Goal: Check status: Check status

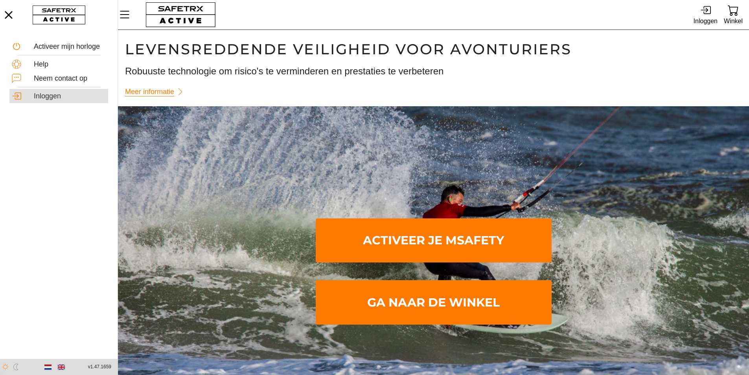
click at [70, 98] on div "Inloggen" at bounding box center [70, 96] width 72 height 9
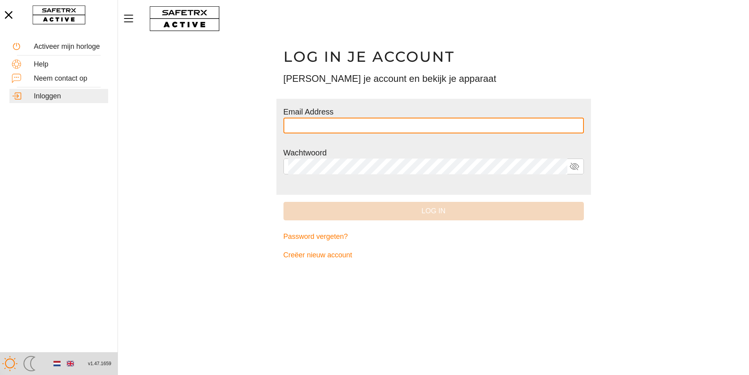
click at [310, 124] on input "text" at bounding box center [433, 126] width 291 height 16
type input "**********"
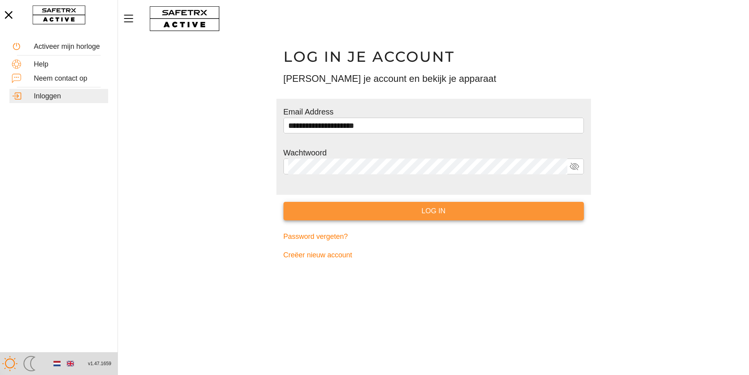
click at [349, 211] on span "Log in" at bounding box center [434, 211] width 288 height 12
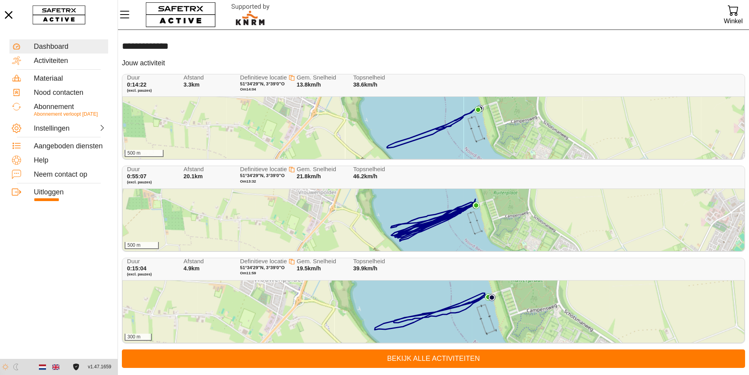
scroll to position [0, 0]
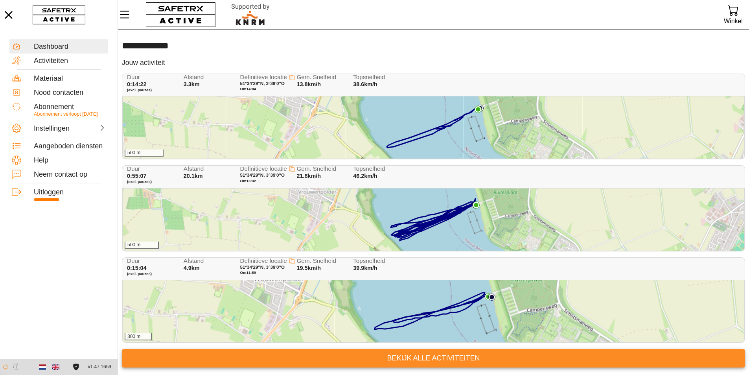
click at [379, 360] on span "Bekijk alle activiteiten" at bounding box center [433, 358] width 611 height 12
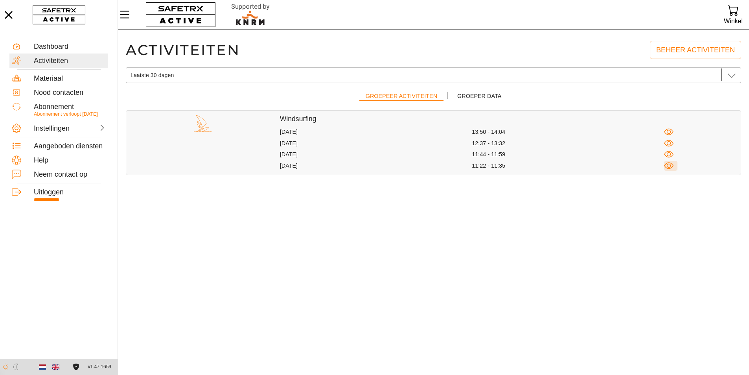
click at [666, 163] on icon "button" at bounding box center [669, 166] width 10 height 10
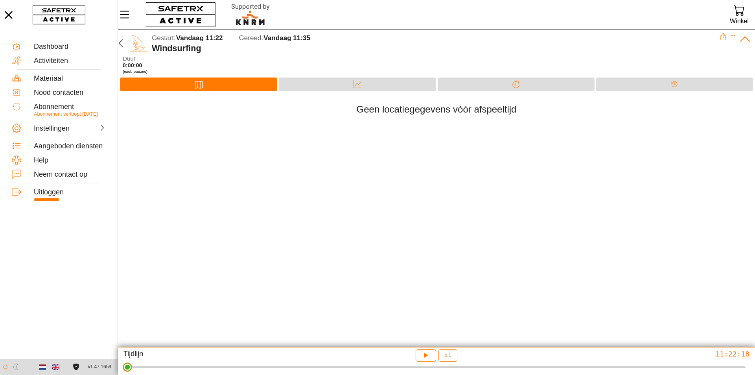
drag, startPoint x: 747, startPoint y: 372, endPoint x: 124, endPoint y: 299, distance: 628.3
click at [124, 299] on html "**********" at bounding box center [377, 187] width 755 height 375
click at [427, 355] on icon "button" at bounding box center [425, 354] width 6 height 6
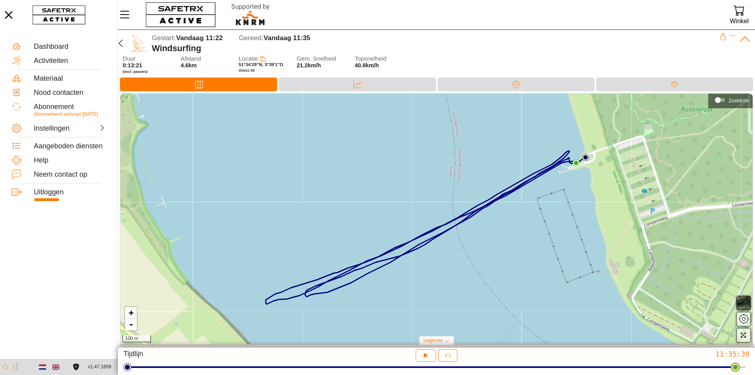
drag, startPoint x: 747, startPoint y: 371, endPoint x: 740, endPoint y: 335, distance: 36.6
click at [740, 335] on html "**********" at bounding box center [377, 187] width 755 height 375
click at [371, 81] on div "Data" at bounding box center [357, 85] width 157 height 14
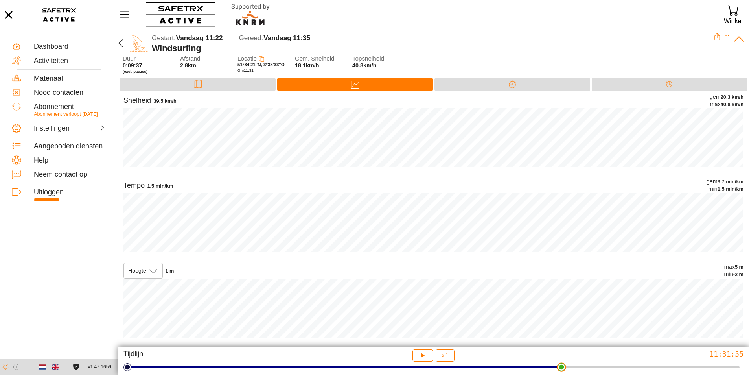
drag, startPoint x: 324, startPoint y: 369, endPoint x: 563, endPoint y: 359, distance: 239.4
click at [563, 359] on html "**********" at bounding box center [374, 187] width 749 height 375
click at [120, 44] on icon "button" at bounding box center [120, 43] width 9 height 9
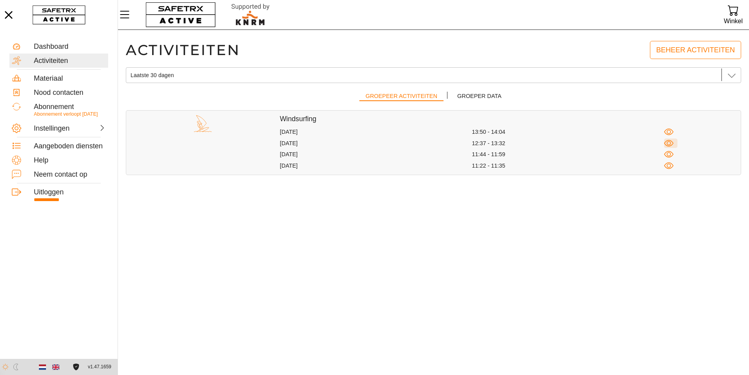
click at [670, 142] on icon "button" at bounding box center [669, 143] width 10 height 10
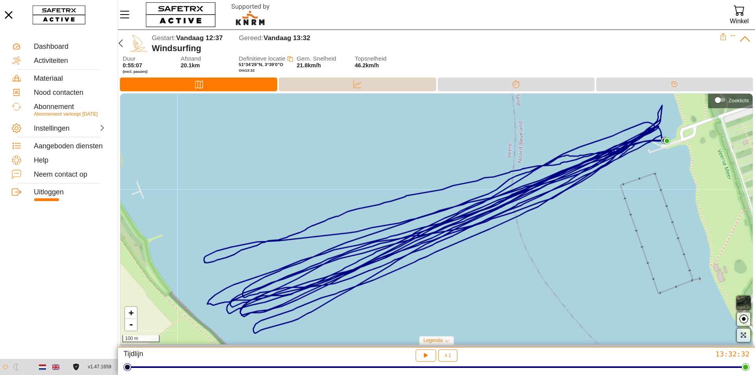
click at [347, 85] on div "Data" at bounding box center [357, 85] width 157 height 14
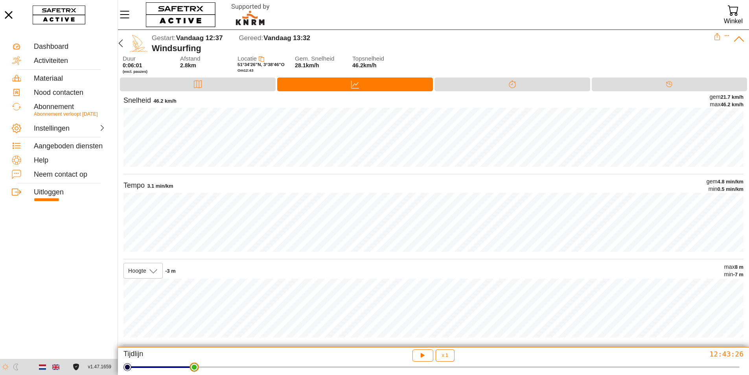
drag, startPoint x: 139, startPoint y: 369, endPoint x: 191, endPoint y: 351, distance: 55.0
click at [191, 351] on html "**********" at bounding box center [374, 187] width 749 height 375
click at [201, 86] on icon at bounding box center [198, 84] width 8 height 8
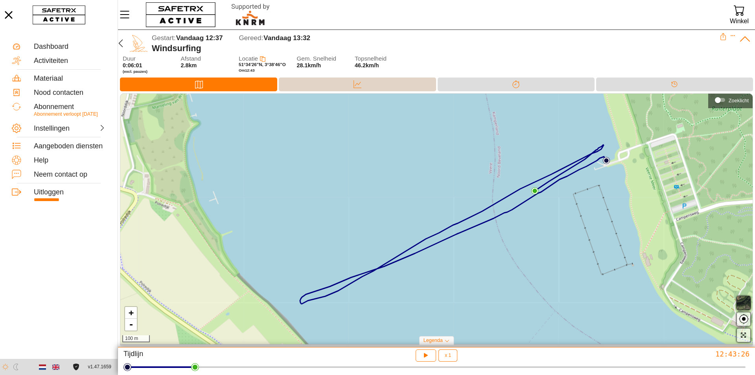
click at [296, 82] on div "Data" at bounding box center [357, 85] width 157 height 14
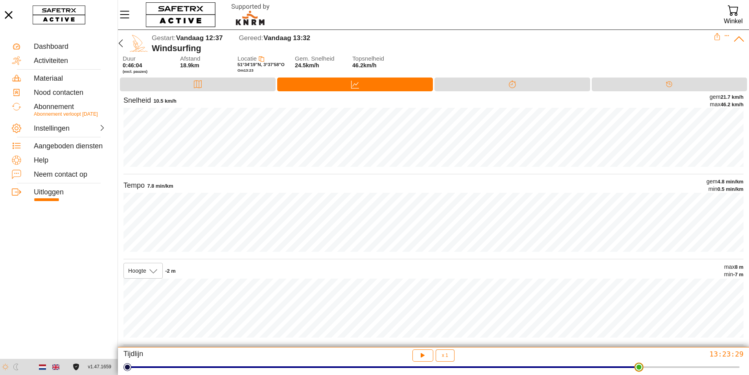
drag, startPoint x: 197, startPoint y: 371, endPoint x: 642, endPoint y: 202, distance: 475.5
click at [642, 202] on html "**********" at bounding box center [374, 187] width 749 height 375
click at [194, 83] on icon at bounding box center [198, 84] width 8 height 8
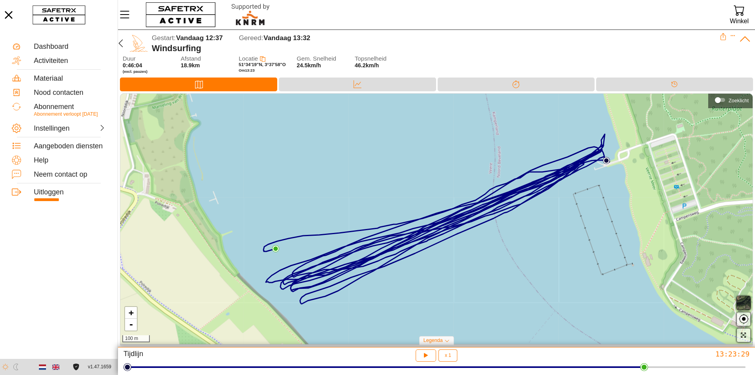
click at [368, 92] on div "Kaart Data Splitsen Tijdlijn" at bounding box center [436, 86] width 637 height 16
click at [365, 87] on div "Data" at bounding box center [358, 84] width 16 height 12
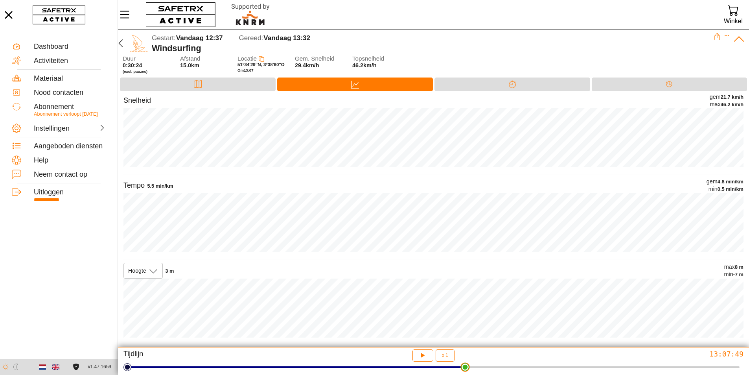
drag, startPoint x: 611, startPoint y: 359, endPoint x: 466, endPoint y: 319, distance: 151.0
click at [466, 319] on html "**********" at bounding box center [374, 187] width 749 height 375
click at [234, 83] on div "Kaart" at bounding box center [198, 85] width 156 height 14
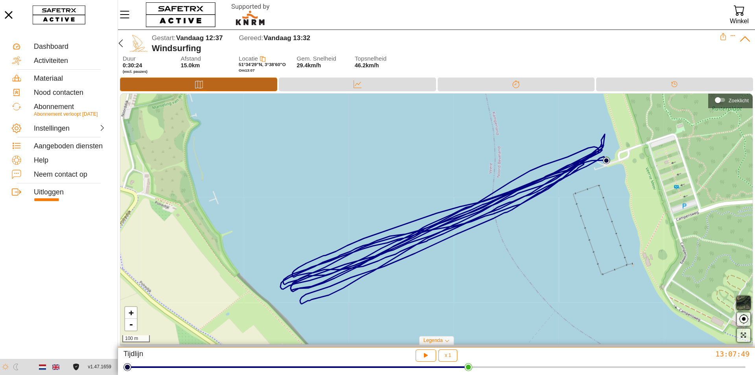
click at [234, 83] on div "Kaart" at bounding box center [198, 85] width 157 height 14
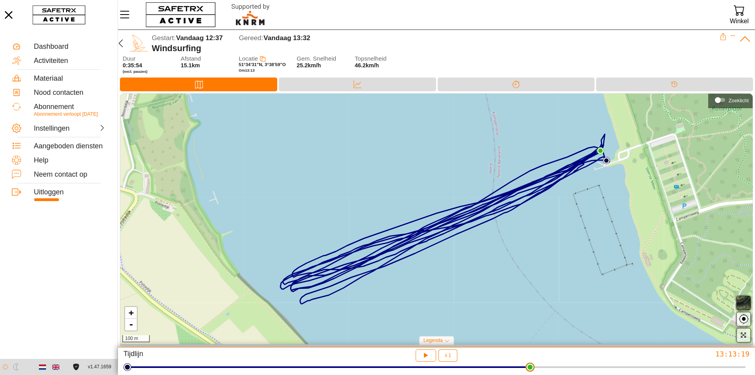
drag, startPoint x: 467, startPoint y: 370, endPoint x: 532, endPoint y: 363, distance: 64.9
click at [532, 363] on html "**********" at bounding box center [377, 187] width 755 height 375
click at [352, 81] on div "Data" at bounding box center [358, 84] width 16 height 12
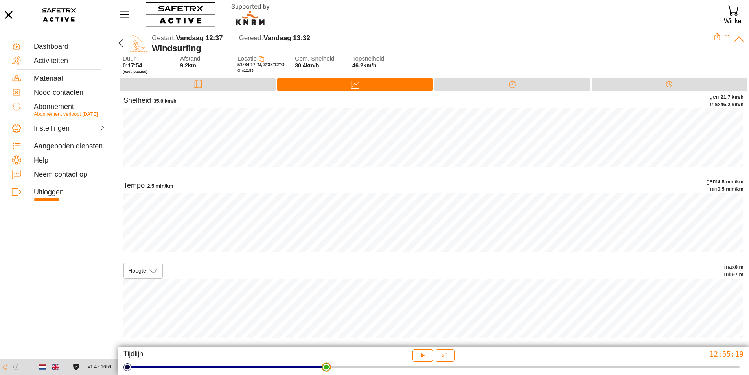
drag, startPoint x: 526, startPoint y: 369, endPoint x: 285, endPoint y: 338, distance: 242.8
click at [289, 338] on html "**********" at bounding box center [374, 187] width 749 height 375
click at [124, 43] on icon "button" at bounding box center [120, 43] width 9 height 9
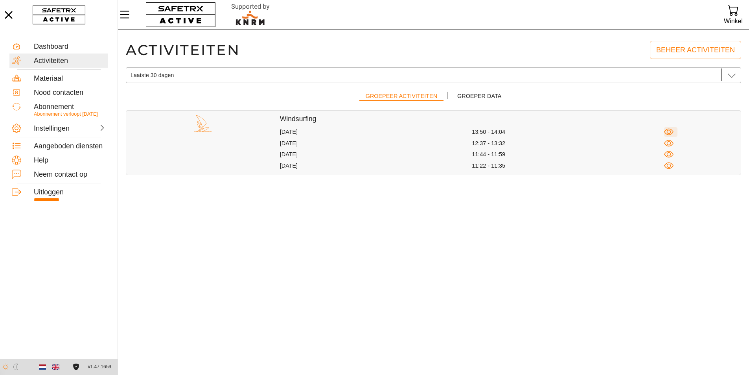
click at [672, 132] on icon "button" at bounding box center [669, 132] width 10 height 10
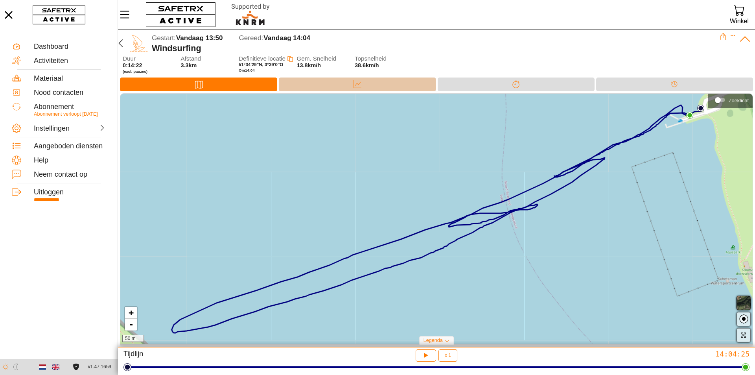
click at [317, 87] on div "Data" at bounding box center [357, 85] width 157 height 14
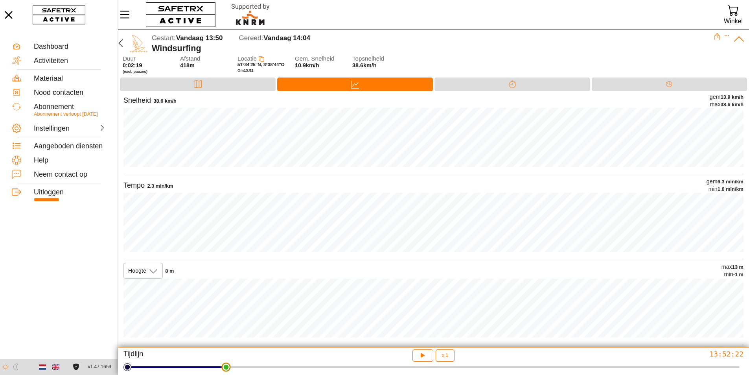
drag, startPoint x: 741, startPoint y: 369, endPoint x: 223, endPoint y: 291, distance: 523.2
click at [223, 291] on html "**********" at bounding box center [374, 187] width 749 height 375
click at [203, 83] on div "Kaart" at bounding box center [198, 84] width 16 height 12
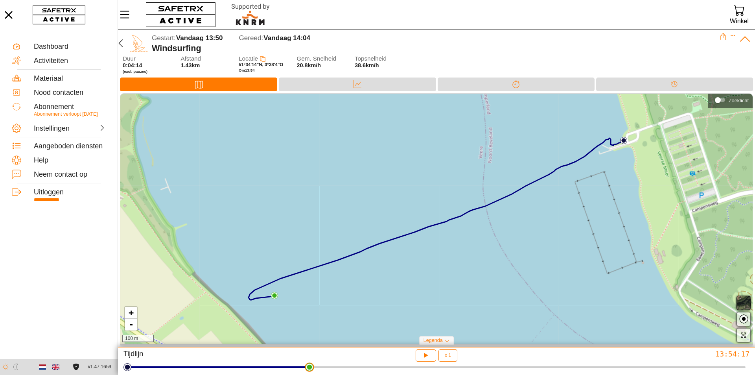
drag, startPoint x: 227, startPoint y: 370, endPoint x: 308, endPoint y: 328, distance: 91.0
click at [308, 328] on html "**********" at bounding box center [377, 187] width 755 height 375
click at [334, 85] on div "Data" at bounding box center [357, 85] width 157 height 14
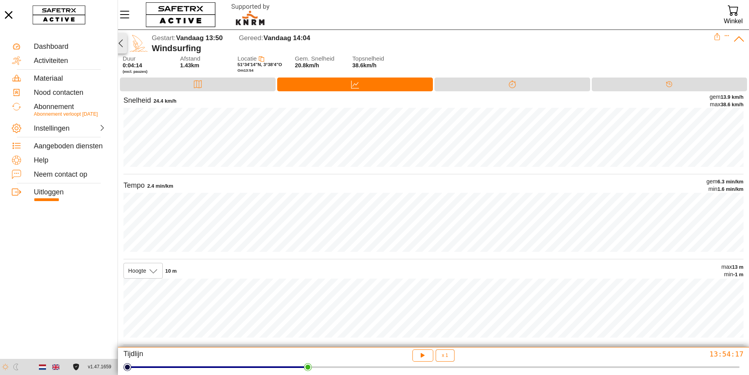
click at [122, 42] on icon "button" at bounding box center [120, 43] width 9 height 9
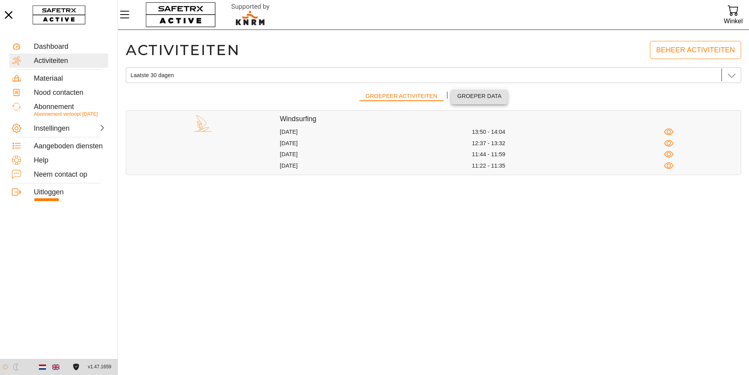
click at [477, 96] on span "Groeper data" at bounding box center [480, 96] width 44 height 10
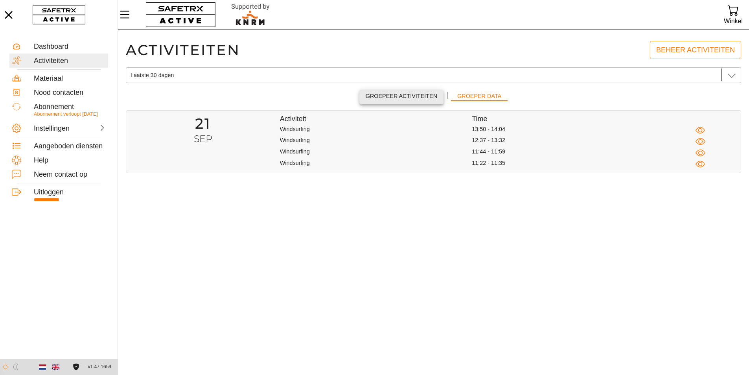
click at [409, 90] on button "Groepeer activiteiten" at bounding box center [402, 97] width 84 height 15
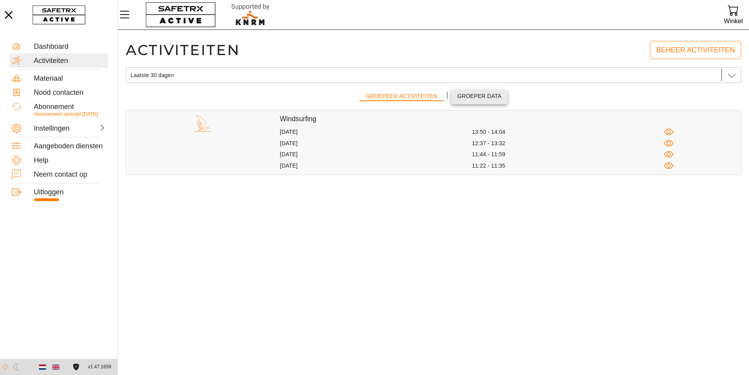
click at [472, 98] on span "Groeper data" at bounding box center [480, 96] width 44 height 10
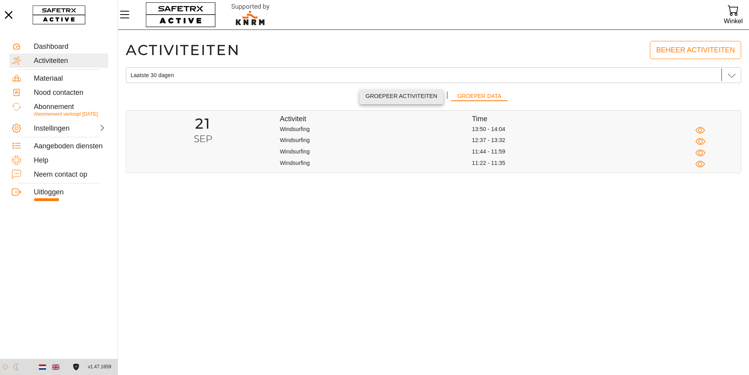
click at [421, 94] on span "Groepeer activiteiten" at bounding box center [402, 96] width 72 height 10
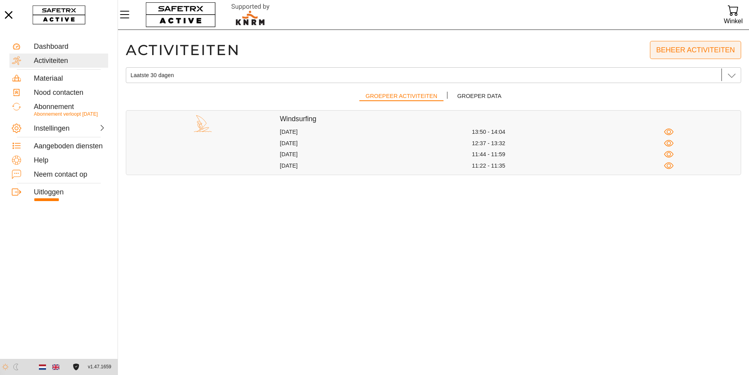
click at [674, 50] on span "Beheer activiteiten" at bounding box center [696, 50] width 79 height 12
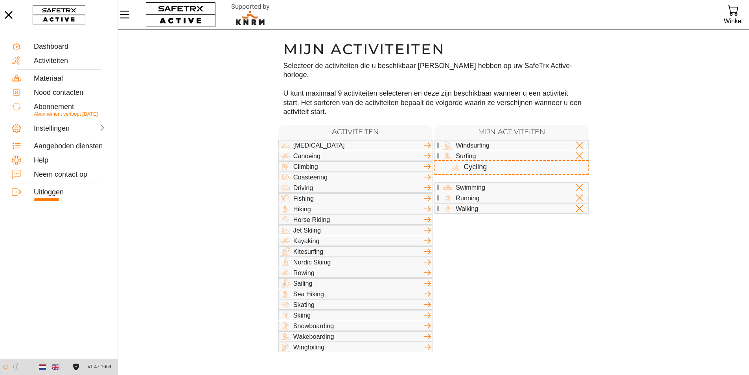
drag, startPoint x: 511, startPoint y: 201, endPoint x: 497, endPoint y: 167, distance: 37.2
click at [497, 167] on div "Windsurfing Surfing Stand Up Paddleboarding Swimming Running Walking Cycling" at bounding box center [512, 177] width 154 height 74
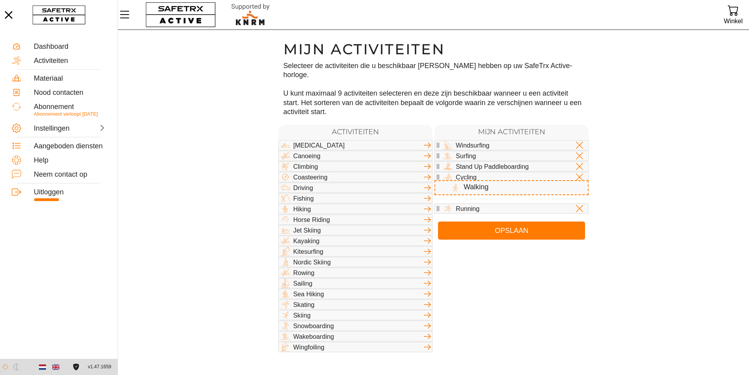
drag, startPoint x: 506, startPoint y: 201, endPoint x: 502, endPoint y: 186, distance: 14.9
click at [502, 186] on div "Windsurfing Surfing Stand Up Paddleboarding Cycling Swimming Running Walking" at bounding box center [512, 177] width 154 height 74
click at [579, 205] on icon at bounding box center [579, 208] width 7 height 7
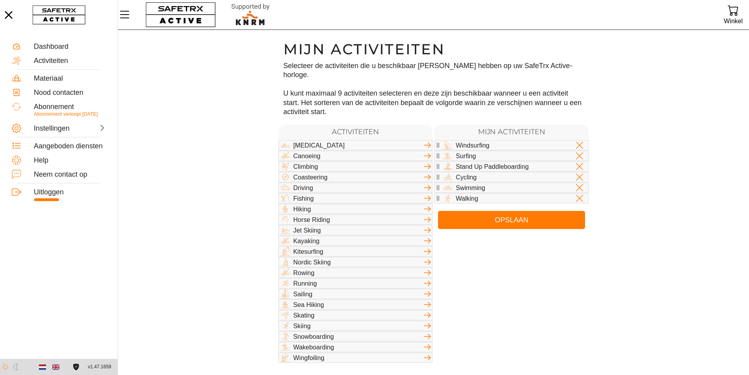
click at [427, 321] on icon at bounding box center [427, 325] width 9 height 9
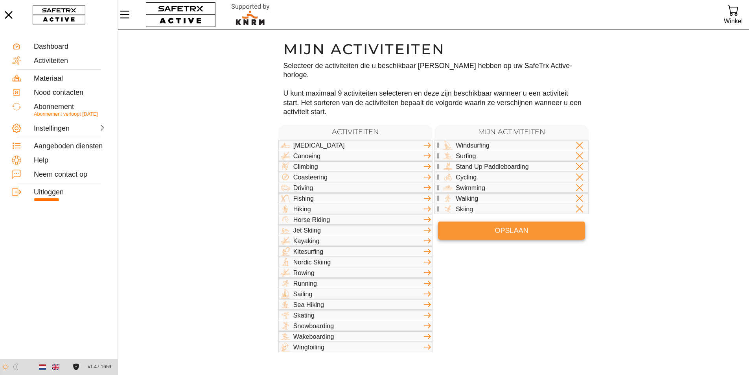
click at [508, 225] on span "Opslaan" at bounding box center [512, 231] width 135 height 12
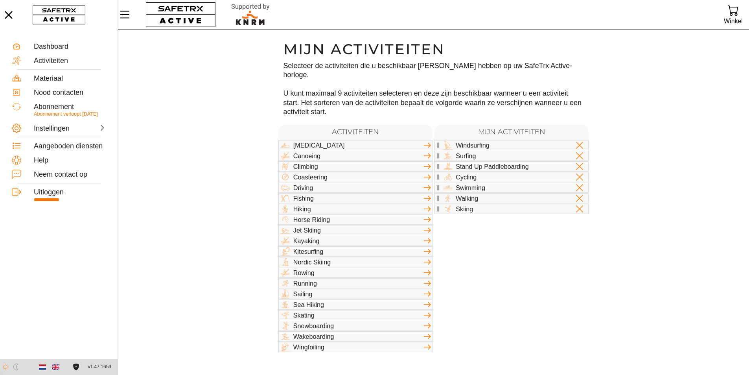
click at [526, 346] on body "**********" at bounding box center [374, 187] width 749 height 375
click at [95, 131] on div at bounding box center [89, 128] width 35 height 8
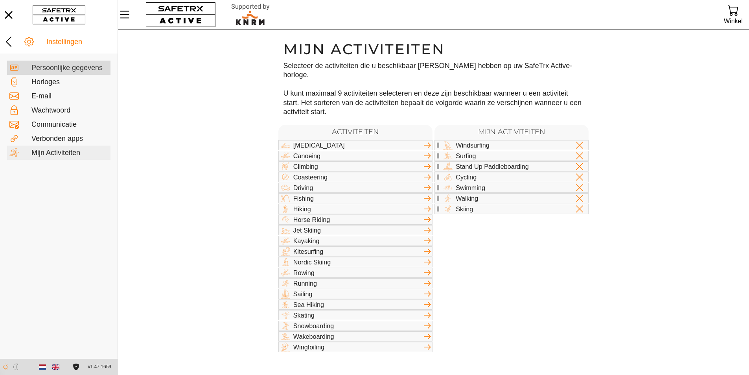
click at [69, 68] on div "Persoonlijke gegevens" at bounding box center [69, 68] width 77 height 9
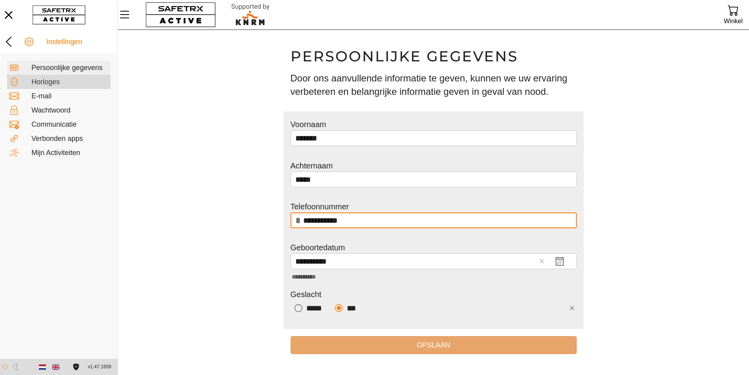
click at [46, 79] on div "Horloges" at bounding box center [69, 82] width 77 height 9
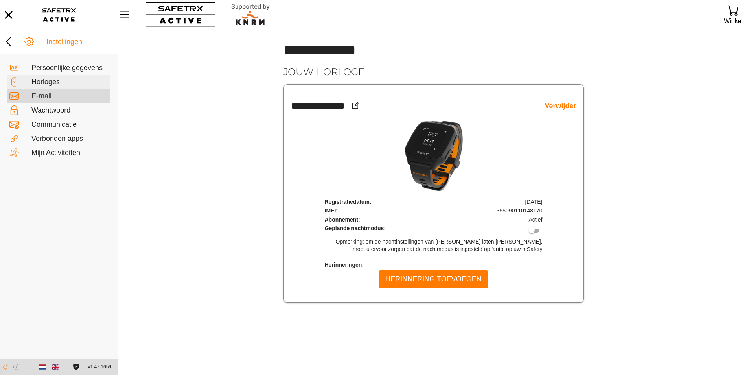
click at [47, 99] on div "E-mail" at bounding box center [69, 96] width 77 height 9
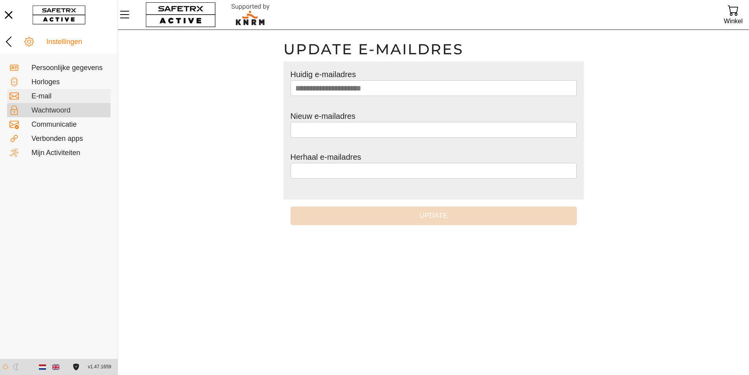
click at [50, 108] on div "Wachtwoord" at bounding box center [69, 110] width 77 height 9
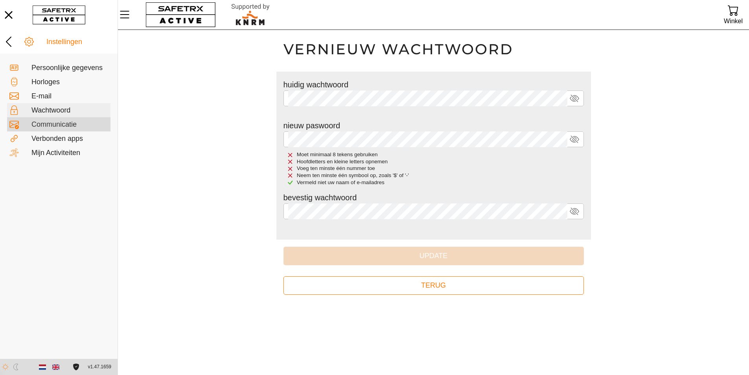
click at [53, 126] on div "Communicatie" at bounding box center [69, 124] width 77 height 9
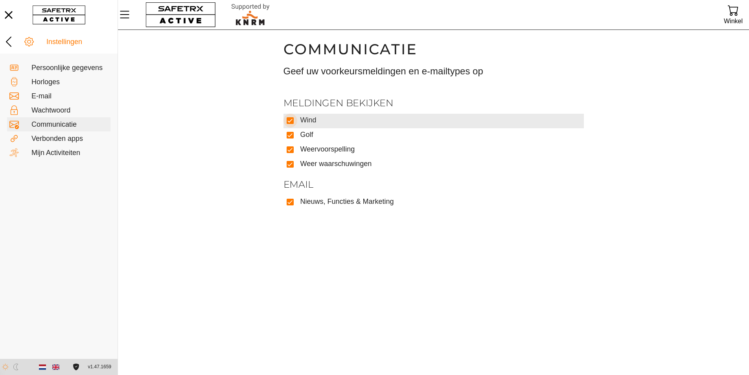
click at [290, 120] on icon at bounding box center [291, 121] width 6 height 6
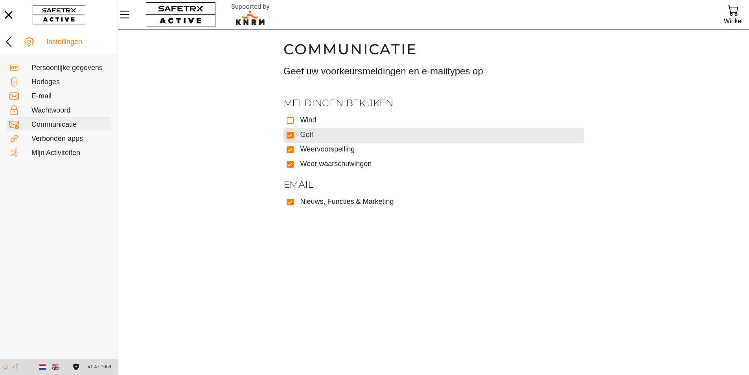
click at [292, 134] on icon at bounding box center [290, 134] width 5 height 3
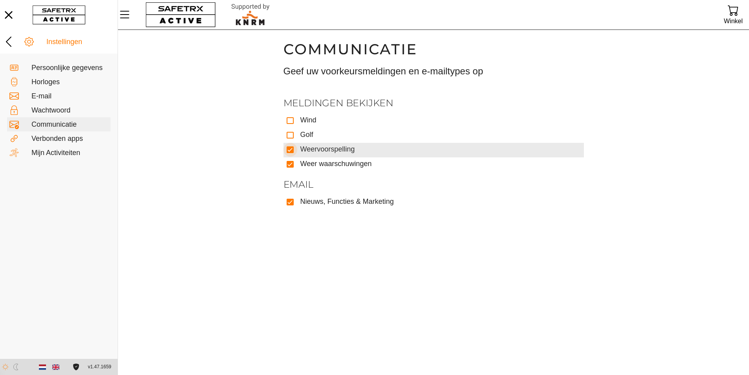
click at [292, 151] on icon at bounding box center [291, 150] width 6 height 6
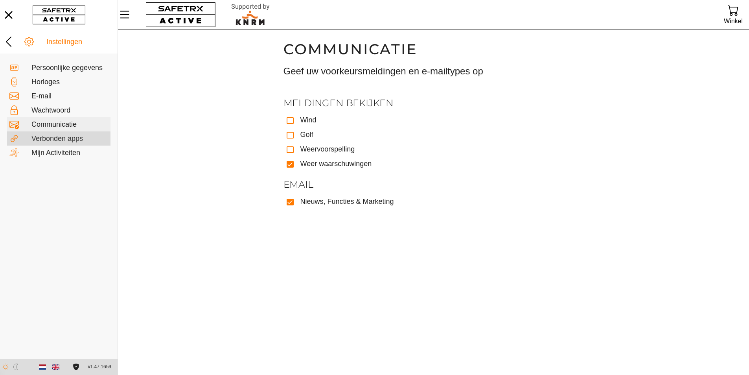
click at [65, 136] on div "Verbonden apps" at bounding box center [69, 139] width 77 height 9
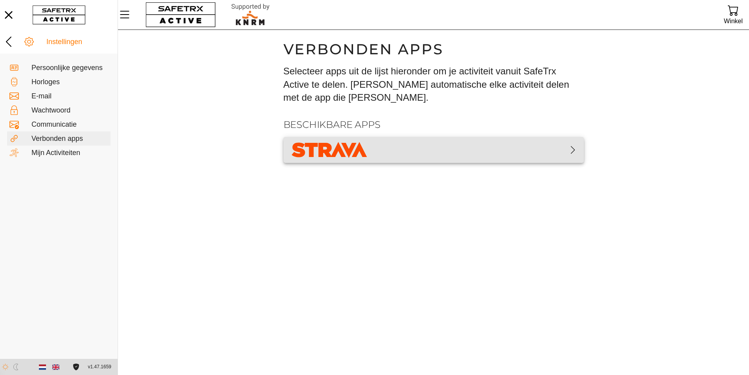
click at [520, 157] on span "button" at bounding box center [434, 150] width 288 height 20
click at [343, 153] on img "button" at bounding box center [329, 150] width 79 height 20
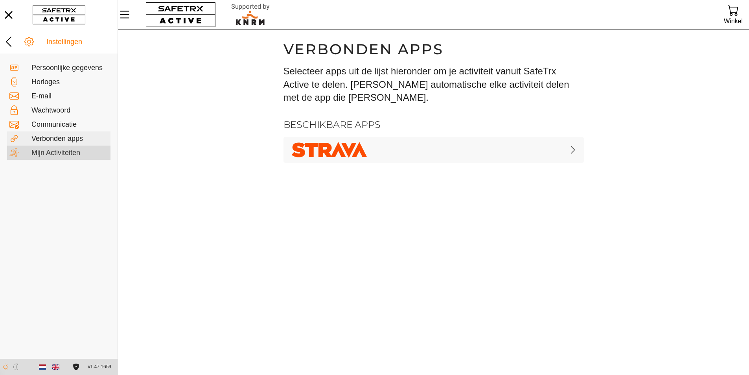
click at [62, 155] on div "Mijn Activiteiten" at bounding box center [69, 153] width 77 height 9
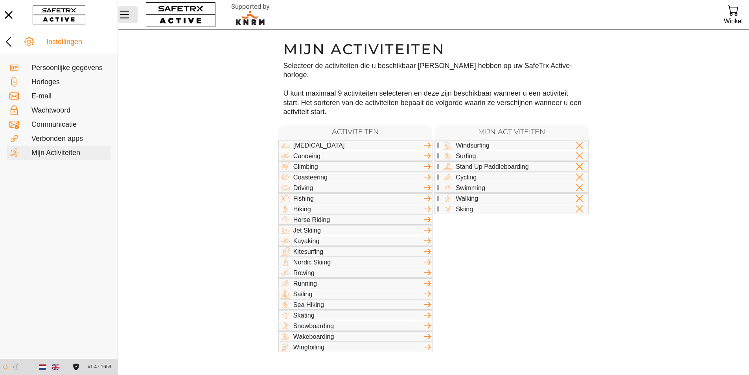
click at [124, 9] on icon "Menu" at bounding box center [124, 14] width 13 height 13
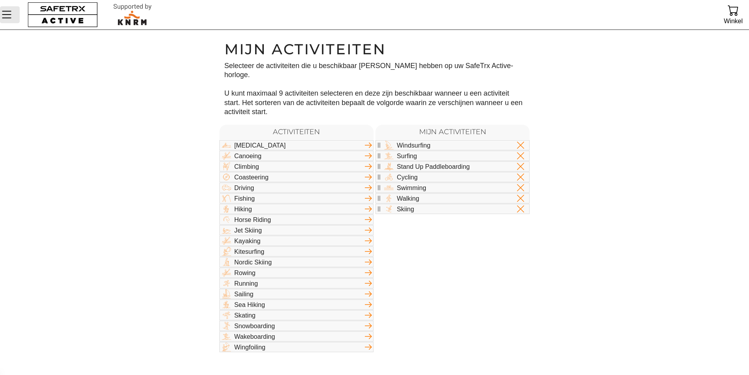
click at [10, 10] on icon "Menu" at bounding box center [6, 14] width 13 height 13
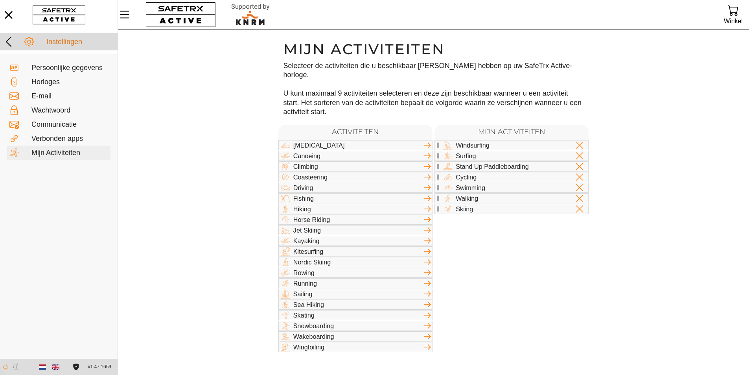
click at [7, 41] on icon at bounding box center [8, 41] width 13 height 13
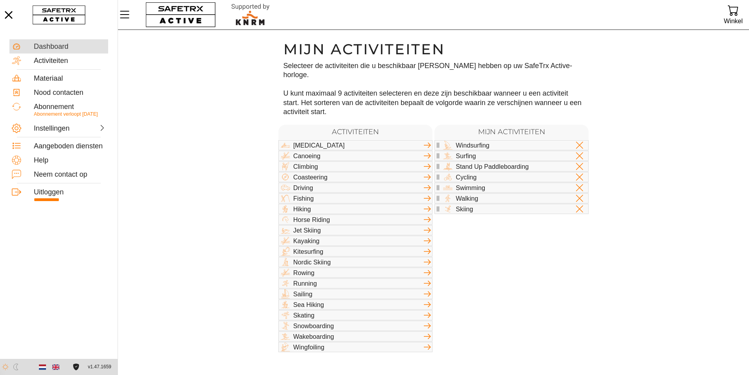
click at [49, 50] on div "Dashboard" at bounding box center [70, 46] width 72 height 9
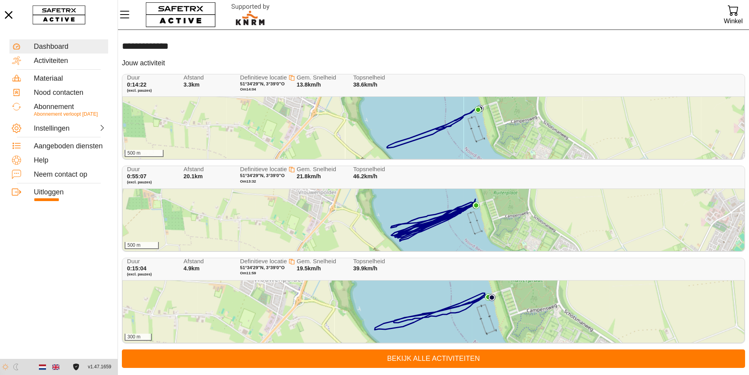
scroll to position [0, 0]
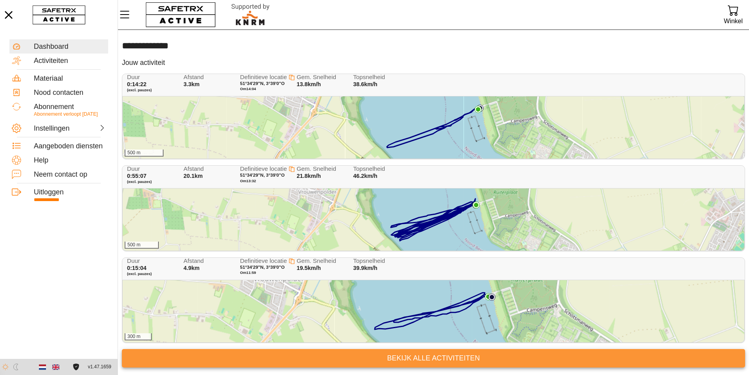
click at [424, 351] on link "Bekijk alle activiteiten" at bounding box center [434, 358] width 624 height 18
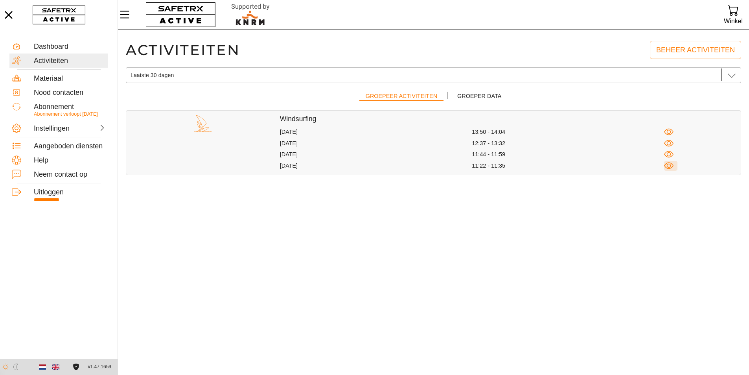
click at [670, 166] on icon "button" at bounding box center [669, 166] width 10 height 10
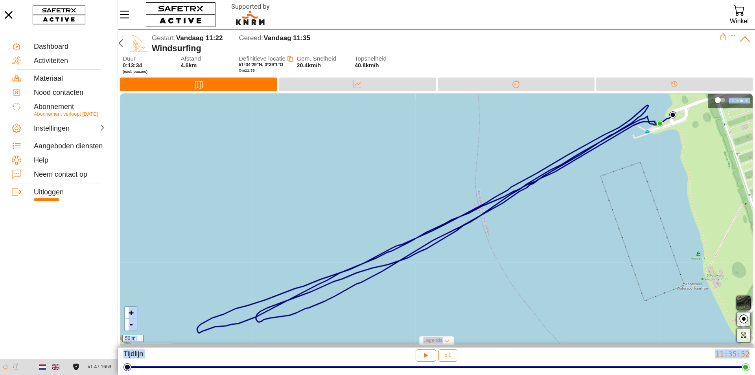
drag, startPoint x: 747, startPoint y: 373, endPoint x: 310, endPoint y: 316, distance: 441.2
click at [310, 316] on div "Gestart: Vandaag 11:22 Gereed: Vandaag 11:35 Windsurfing Duur 0:13:34 (excl. [G…" at bounding box center [377, 187] width 755 height 375
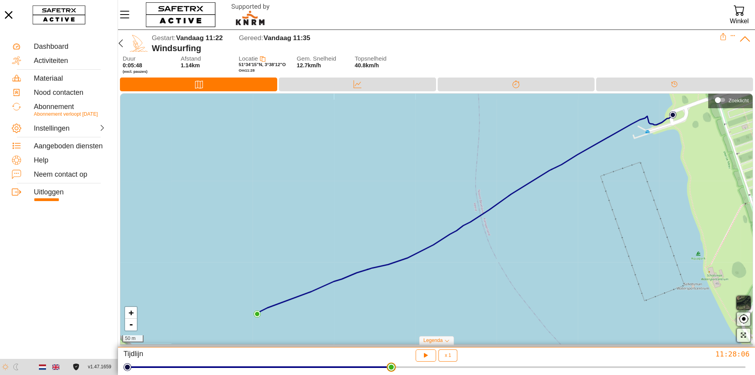
drag, startPoint x: 745, startPoint y: 369, endPoint x: 391, endPoint y: 358, distance: 354.2
click at [391, 358] on html "**********" at bounding box center [377, 187] width 755 height 375
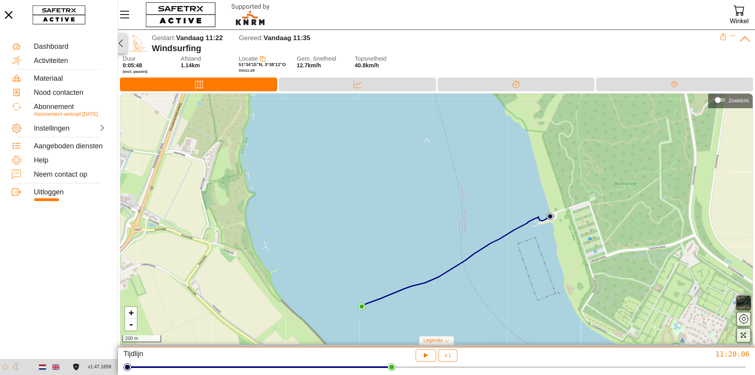
click at [122, 43] on icon "button" at bounding box center [120, 43] width 9 height 9
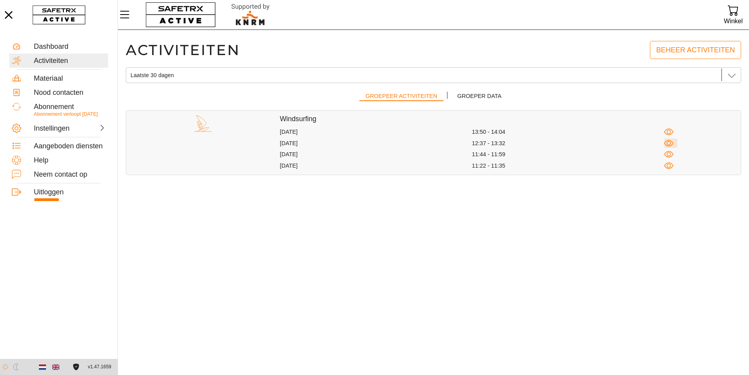
click at [668, 145] on icon "button" at bounding box center [669, 143] width 10 height 10
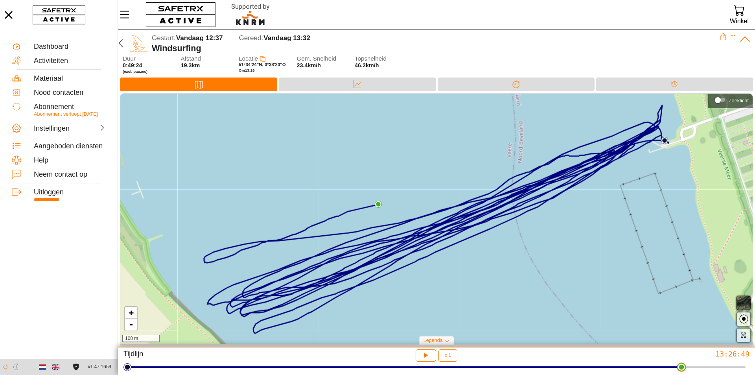
drag, startPoint x: 747, startPoint y: 368, endPoint x: 685, endPoint y: 386, distance: 65.2
click at [685, 375] on html "**********" at bounding box center [377, 187] width 755 height 375
click at [350, 85] on div "Data" at bounding box center [358, 84] width 16 height 12
